Goal: Find specific page/section: Find specific page/section

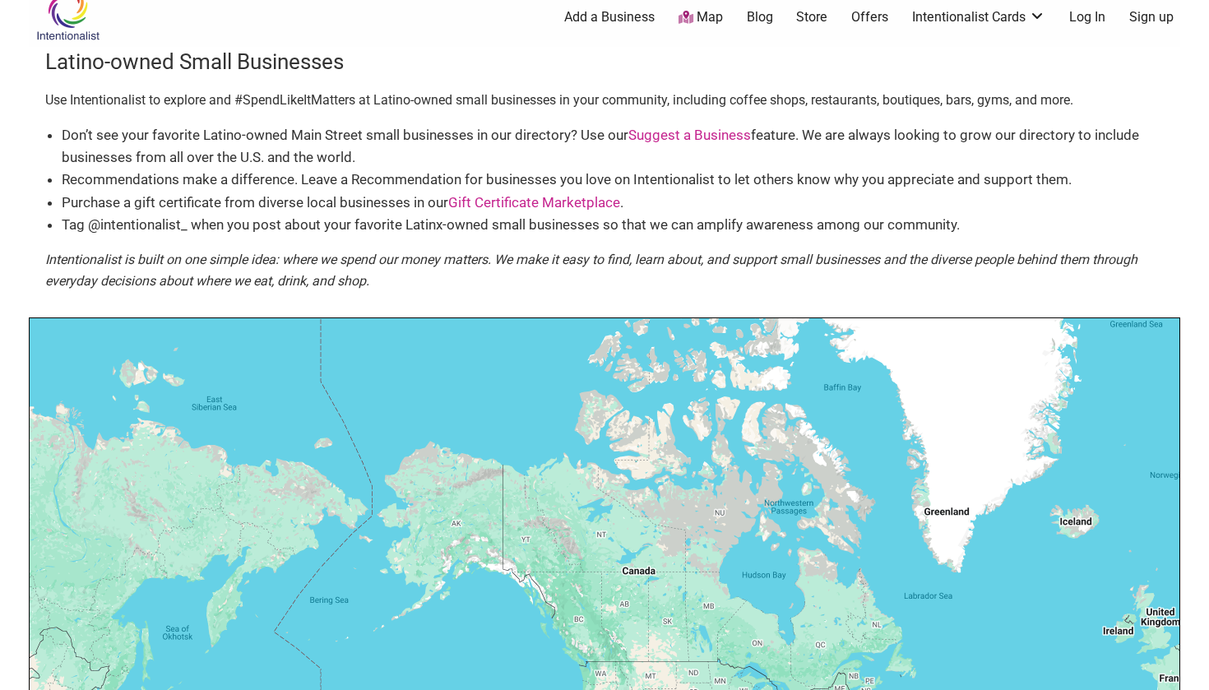
scroll to position [20, 0]
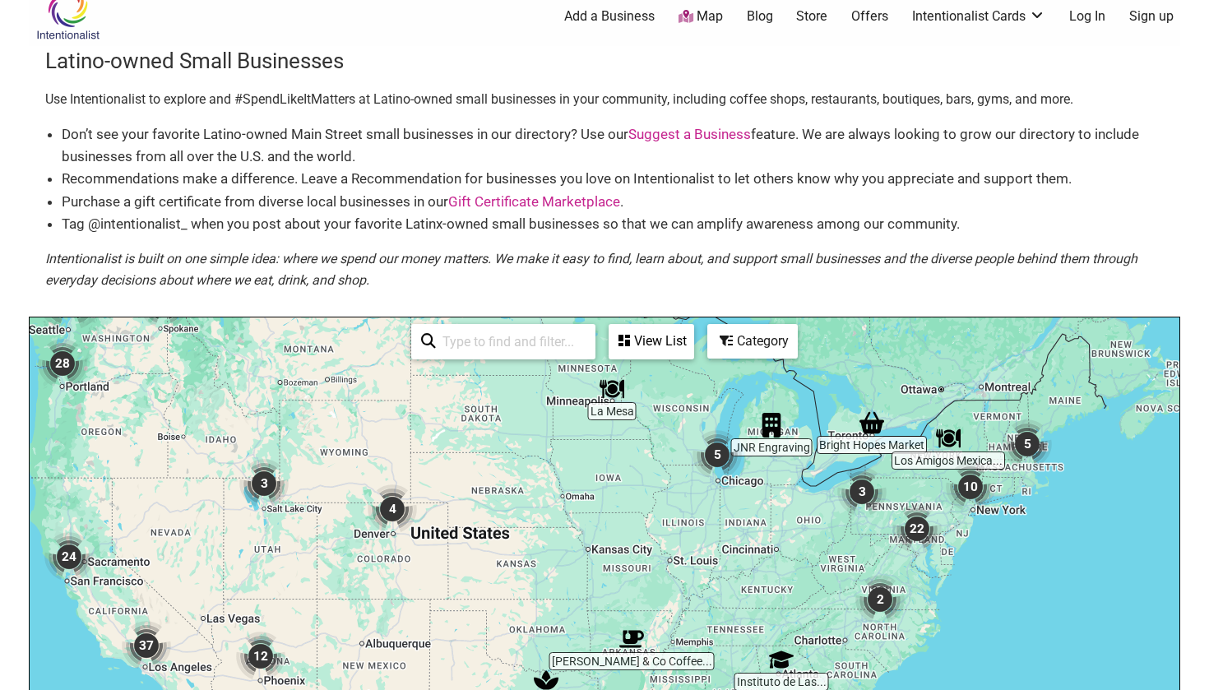
drag, startPoint x: 1002, startPoint y: 468, endPoint x: 928, endPoint y: 397, distance: 103.0
click at [928, 398] on div "To navigate, press the arrow keys." at bounding box center [605, 637] width 1150 height 640
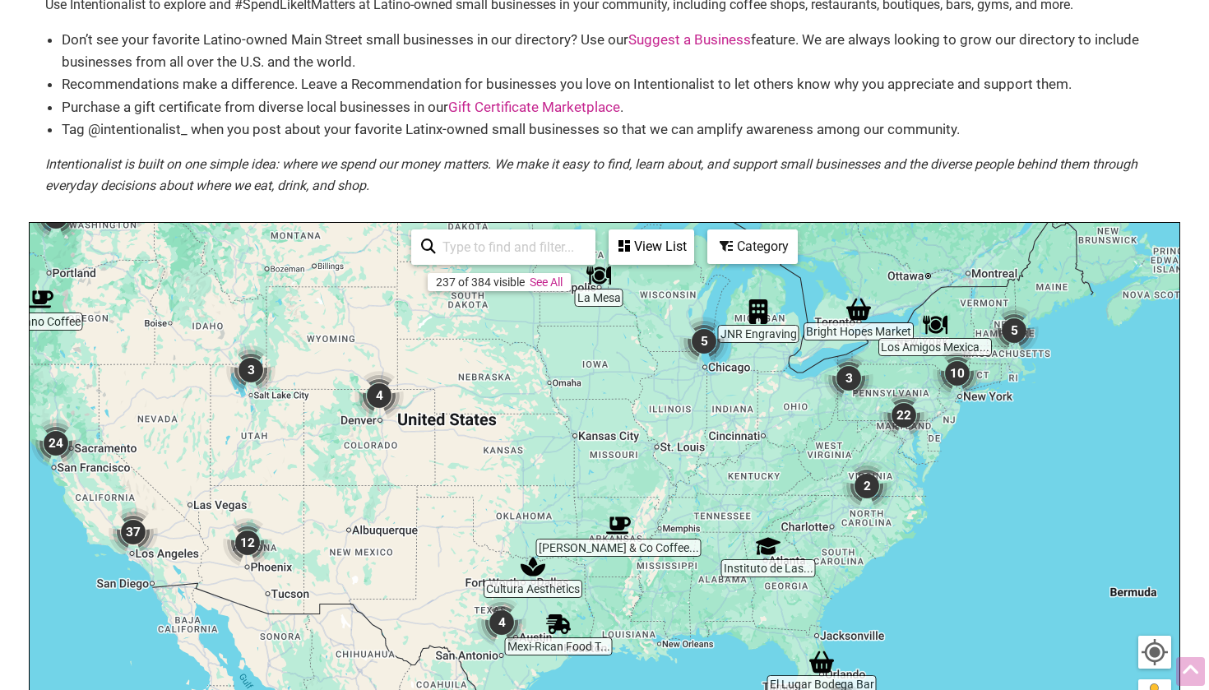
scroll to position [131, 0]
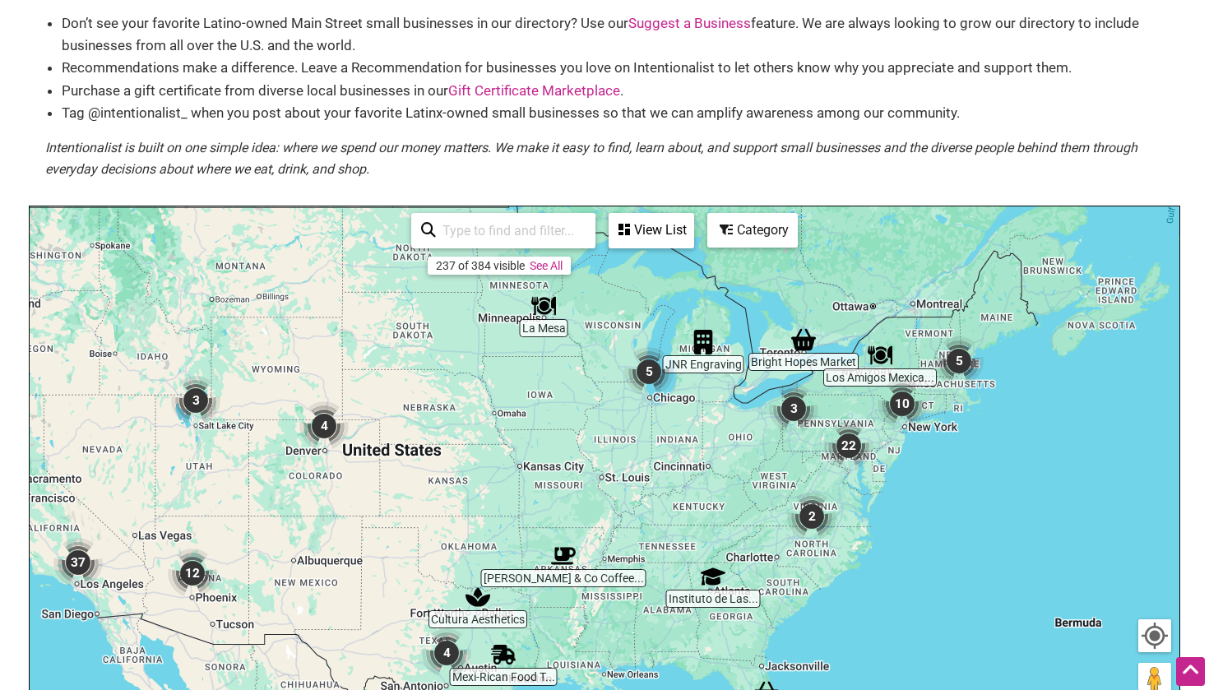
drag, startPoint x: 952, startPoint y: 424, endPoint x: 894, endPoint y: 474, distance: 77.0
click at [894, 474] on div "To navigate, press the arrow keys." at bounding box center [605, 526] width 1150 height 640
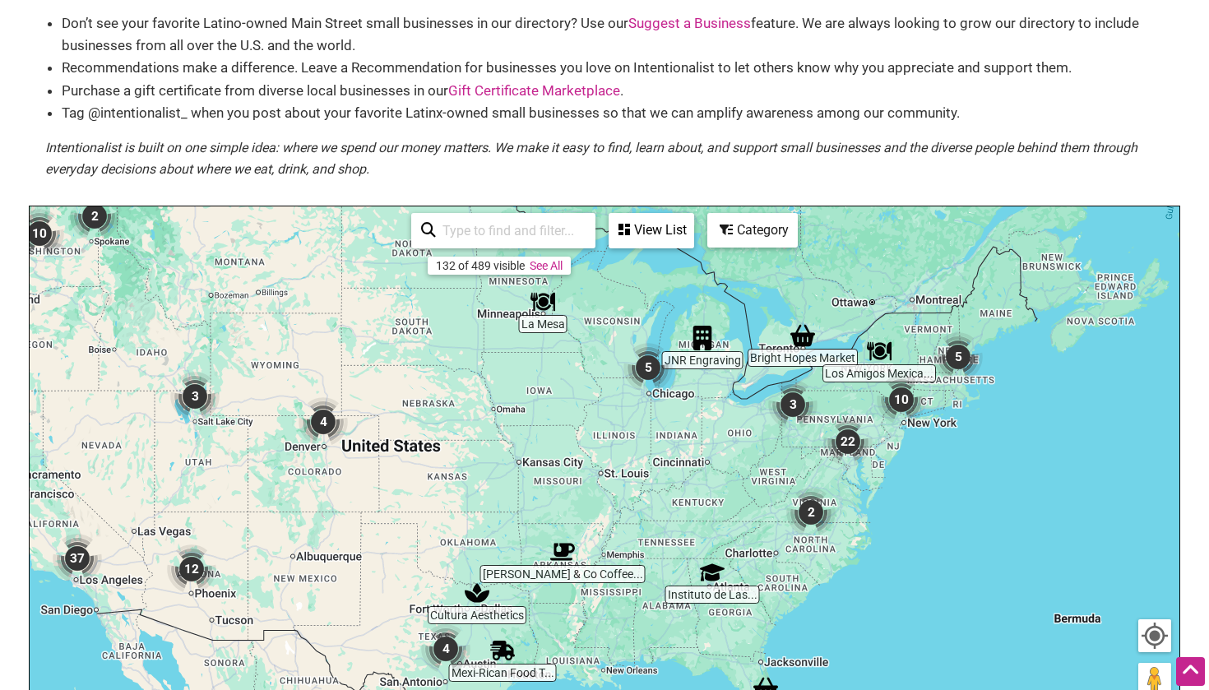
click at [894, 474] on div "To navigate, press the arrow keys." at bounding box center [605, 526] width 1150 height 640
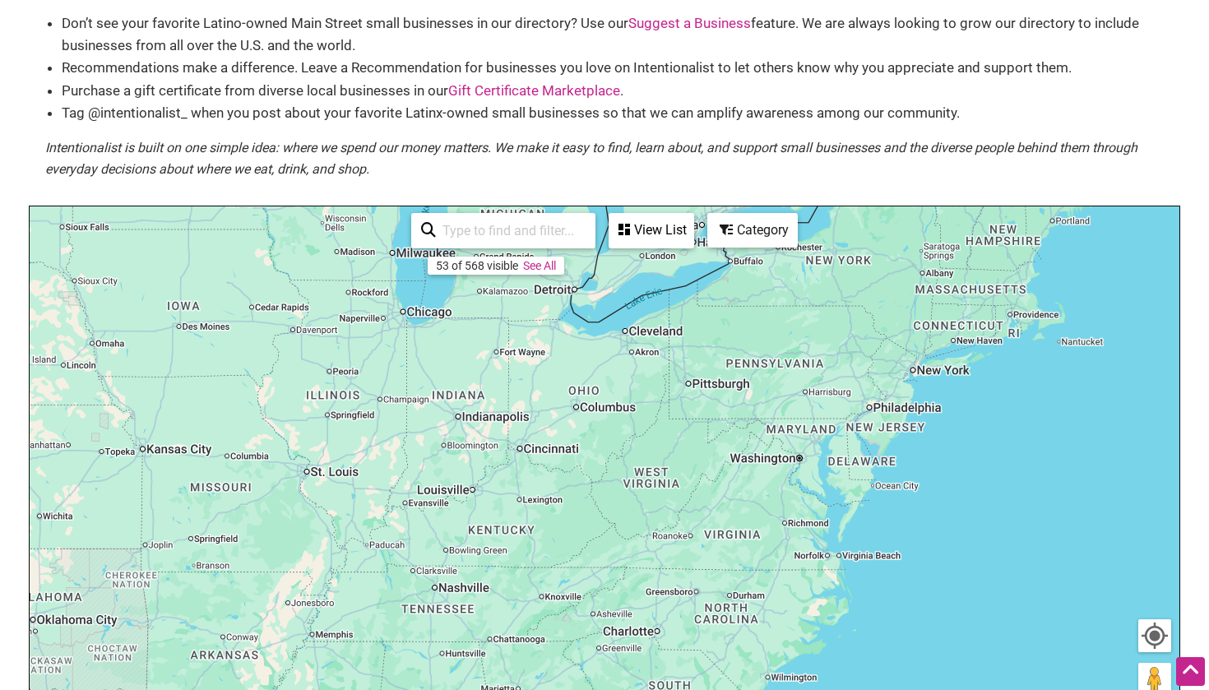
click at [916, 447] on div "To navigate, press the arrow keys." at bounding box center [605, 526] width 1150 height 640
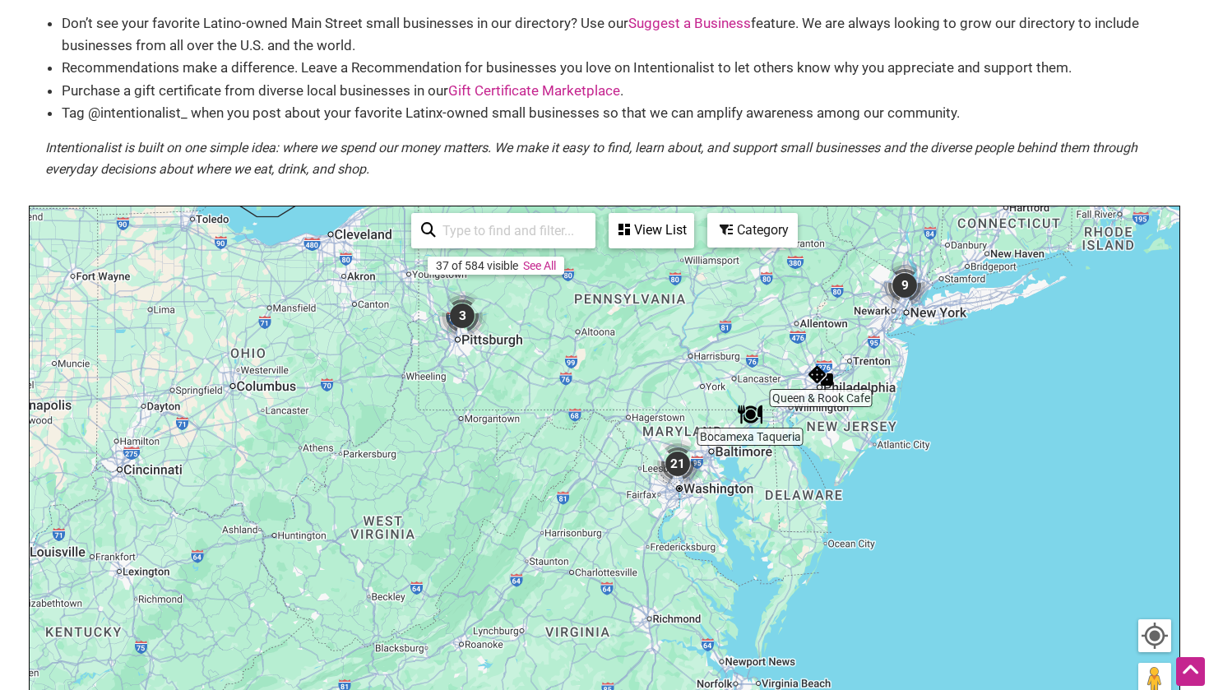
drag, startPoint x: 933, startPoint y: 395, endPoint x: 840, endPoint y: 573, distance: 201.6
click at [840, 573] on div "To navigate, press the arrow keys." at bounding box center [605, 526] width 1150 height 640
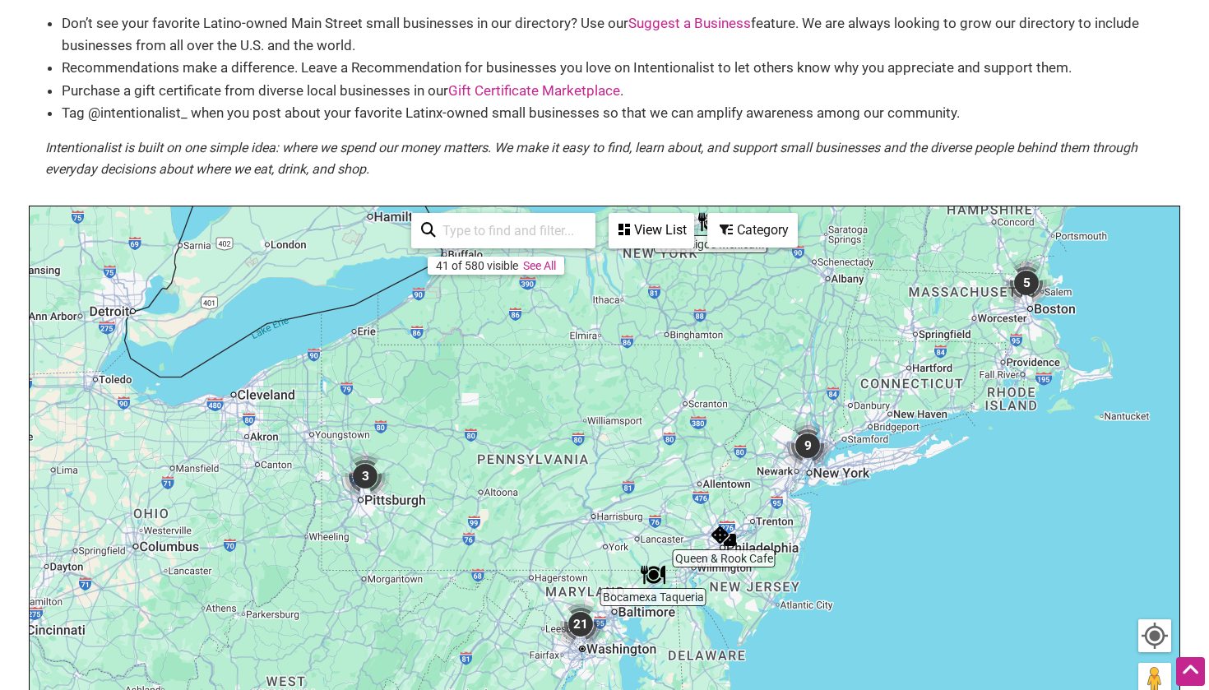
click at [863, 436] on div "To navigate, press the arrow keys." at bounding box center [605, 526] width 1150 height 640
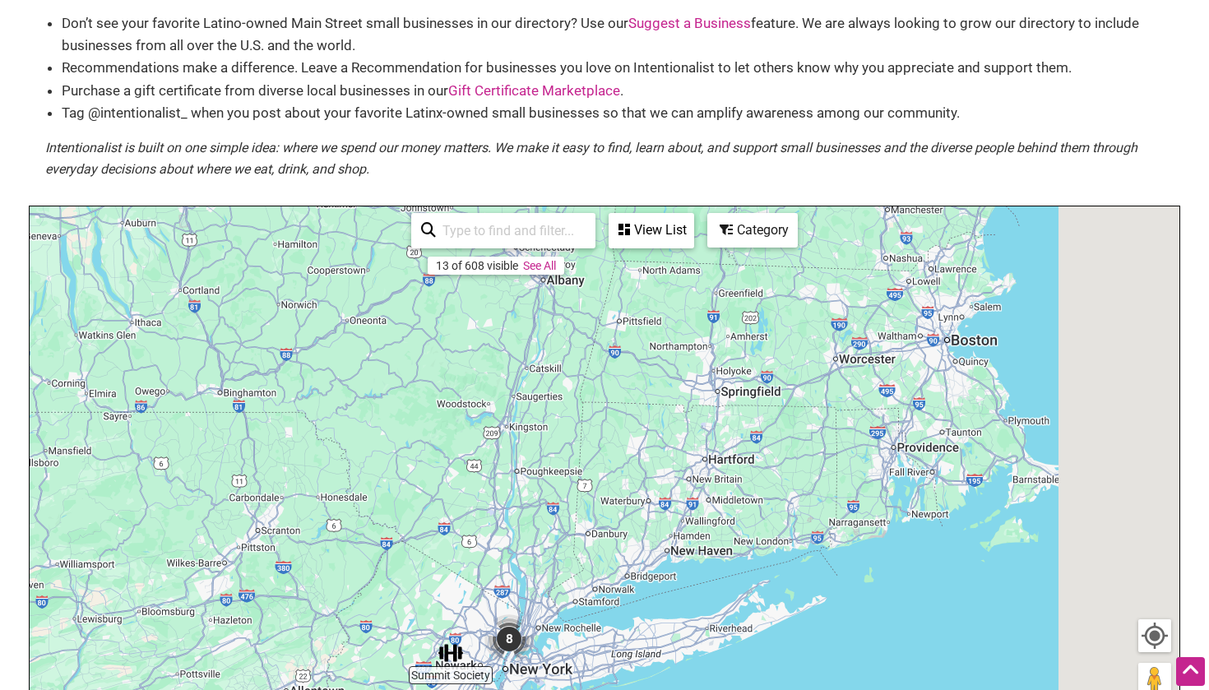
drag, startPoint x: 922, startPoint y: 393, endPoint x: 649, endPoint y: 567, distance: 323.5
click at [649, 567] on div "To navigate, press the arrow keys." at bounding box center [605, 526] width 1150 height 640
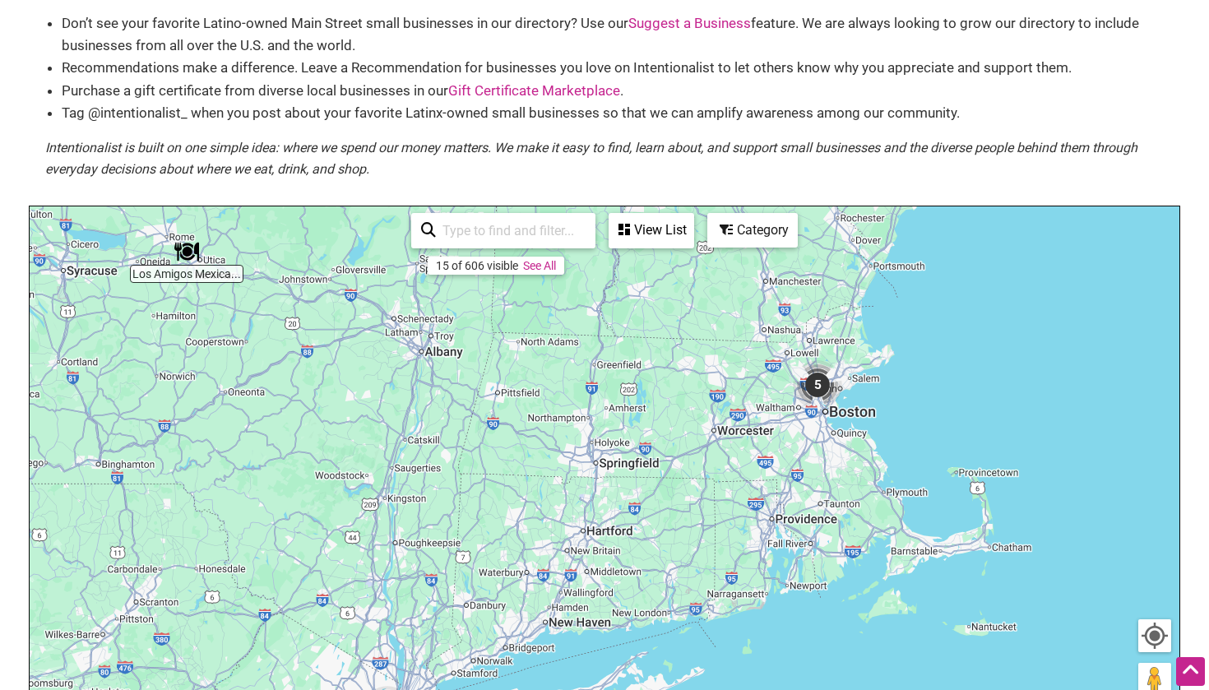
click at [888, 455] on div "To navigate, press the arrow keys." at bounding box center [605, 526] width 1150 height 640
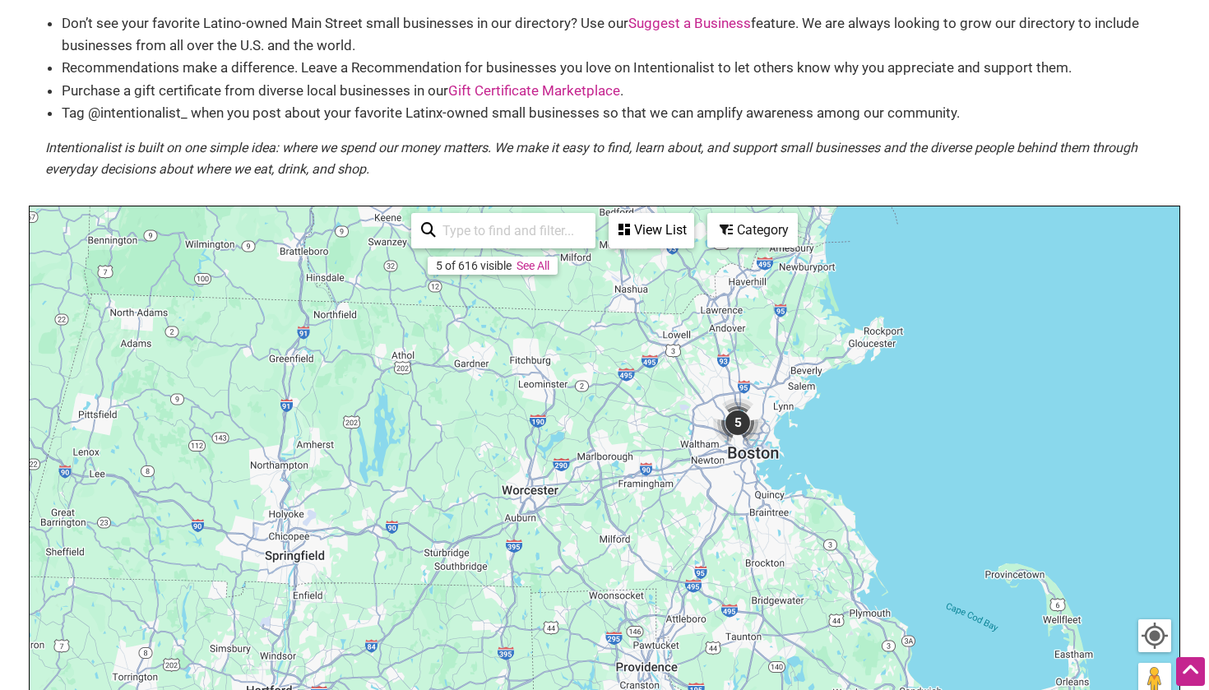
drag, startPoint x: 851, startPoint y: 366, endPoint x: 842, endPoint y: 455, distance: 89.3
click at [842, 455] on div "To navigate, press the arrow keys." at bounding box center [605, 526] width 1150 height 640
click at [799, 453] on div "To navigate, press the arrow keys." at bounding box center [605, 526] width 1150 height 640
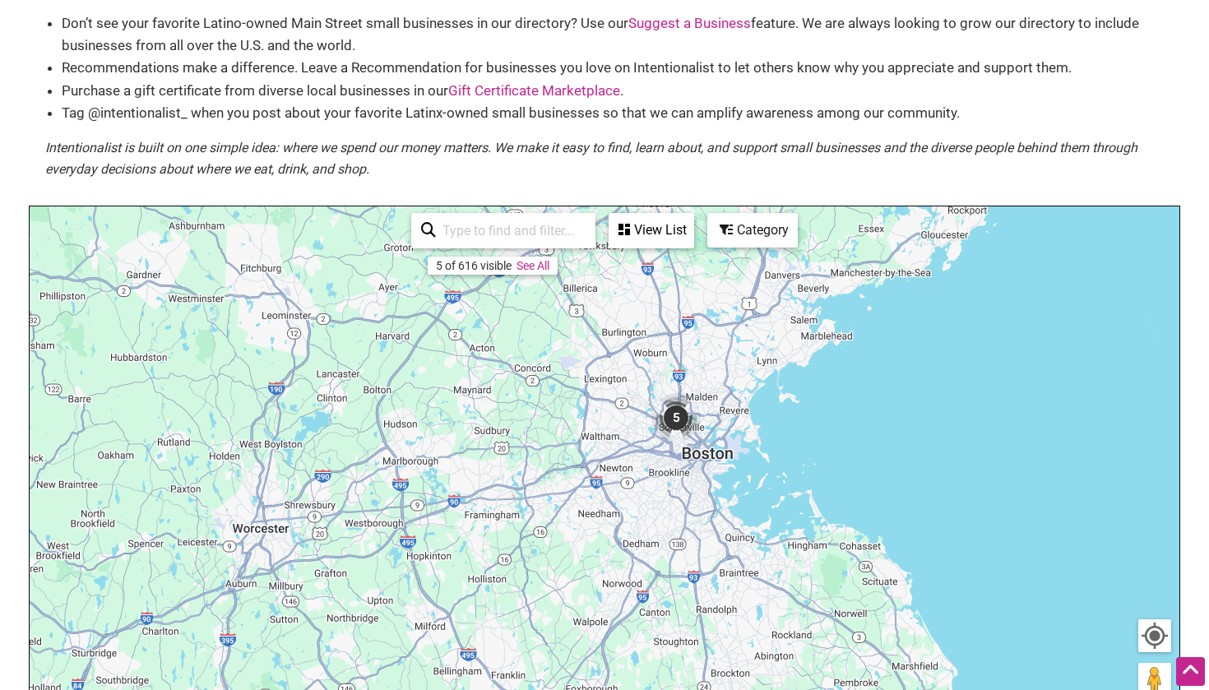
click at [729, 452] on div "To navigate, press the arrow keys." at bounding box center [605, 526] width 1150 height 640
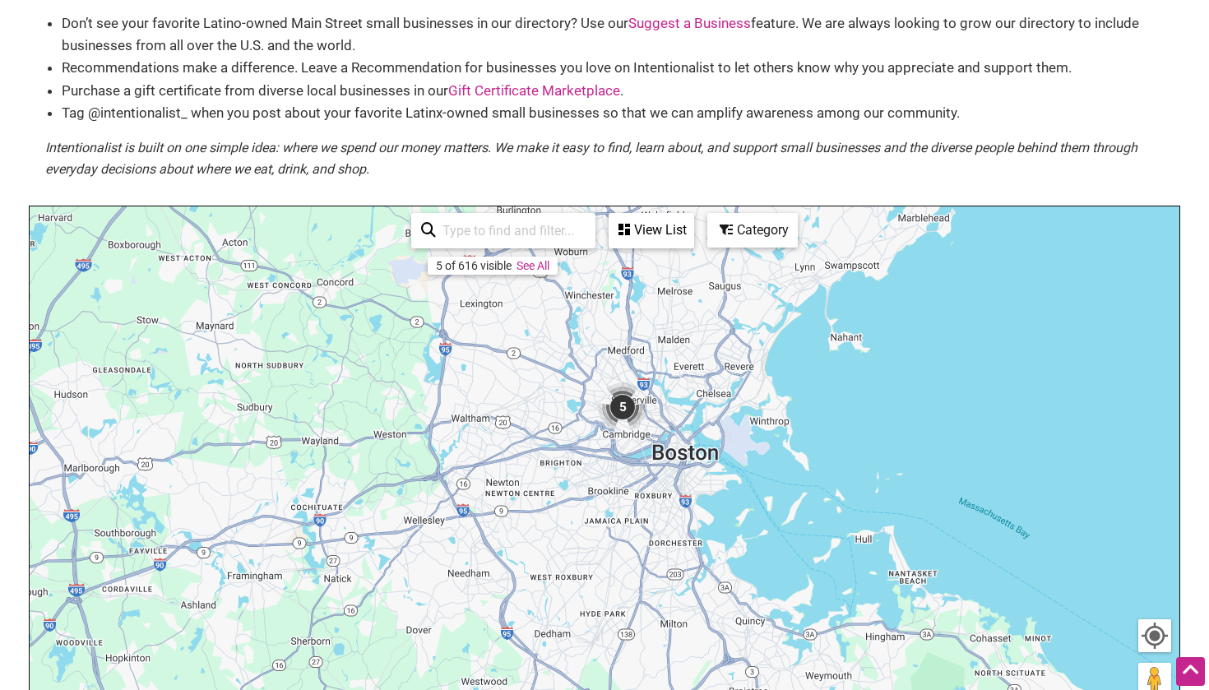
click at [623, 410] on img "5" at bounding box center [622, 406] width 49 height 49
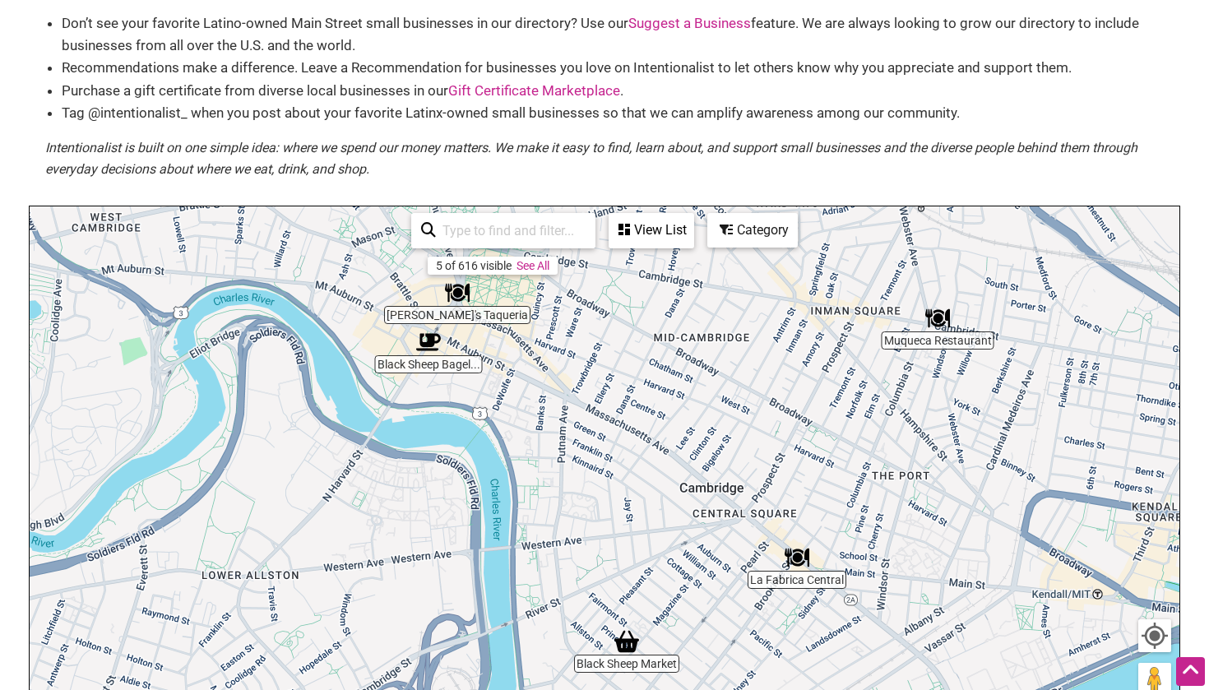
drag, startPoint x: 615, startPoint y: 443, endPoint x: 696, endPoint y: 393, distance: 94.9
click at [697, 394] on div "To navigate, press the arrow keys." at bounding box center [605, 526] width 1150 height 640
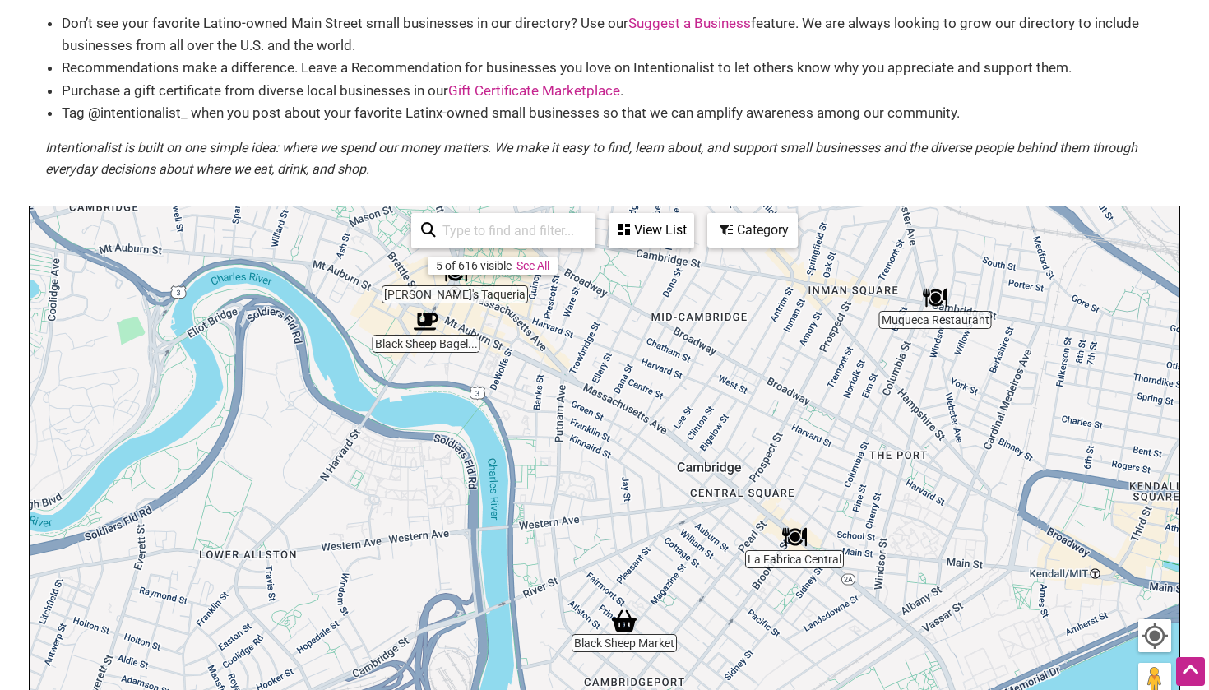
drag, startPoint x: 750, startPoint y: 373, endPoint x: 748, endPoint y: 351, distance: 21.5
click at [748, 351] on div "To navigate, press the arrow keys." at bounding box center [605, 526] width 1150 height 640
click at [936, 299] on img "Muqueca Restaurant" at bounding box center [934, 297] width 25 height 25
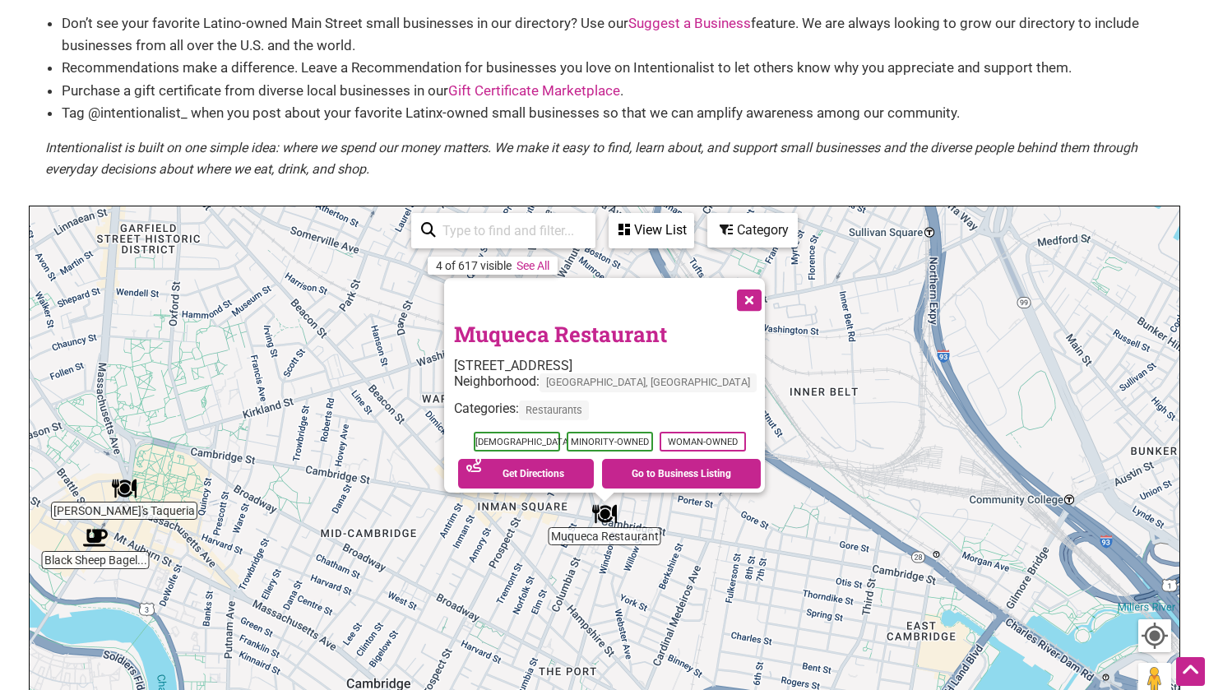
click at [588, 322] on link "Muqueca Restaurant" at bounding box center [560, 334] width 213 height 28
click at [119, 487] on img "Felipe's Taqueria" at bounding box center [124, 488] width 25 height 25
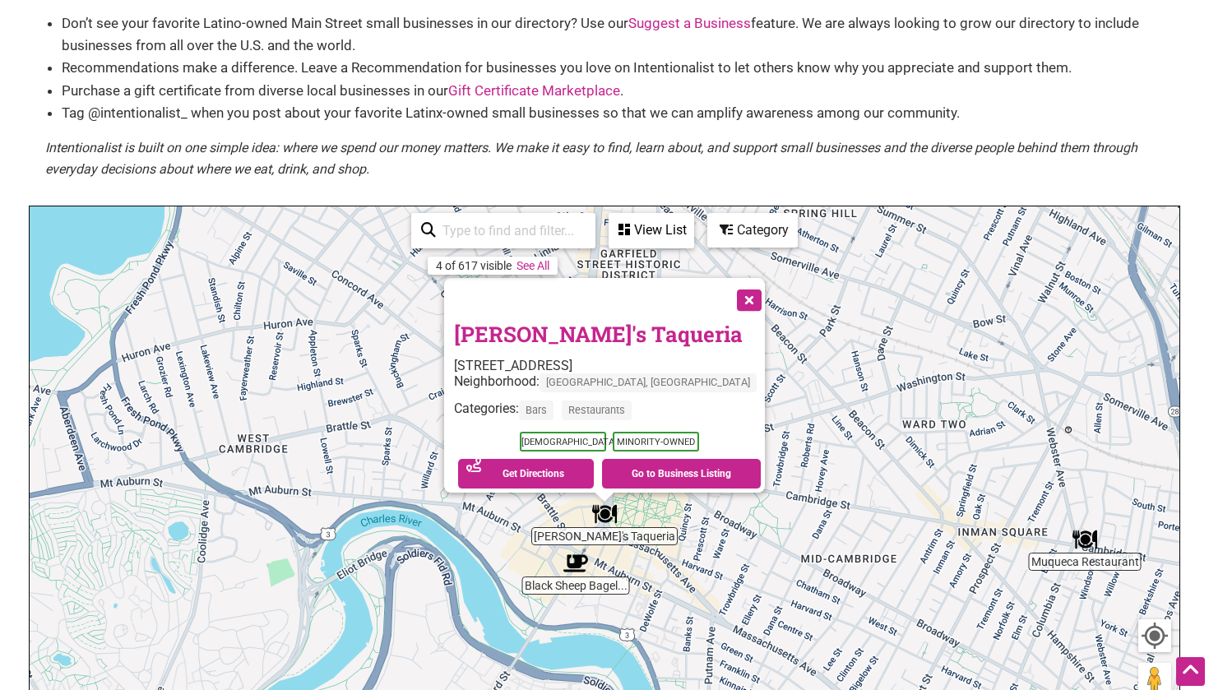
click at [573, 568] on img "Black Sheep Bagel Cafe" at bounding box center [575, 563] width 25 height 25
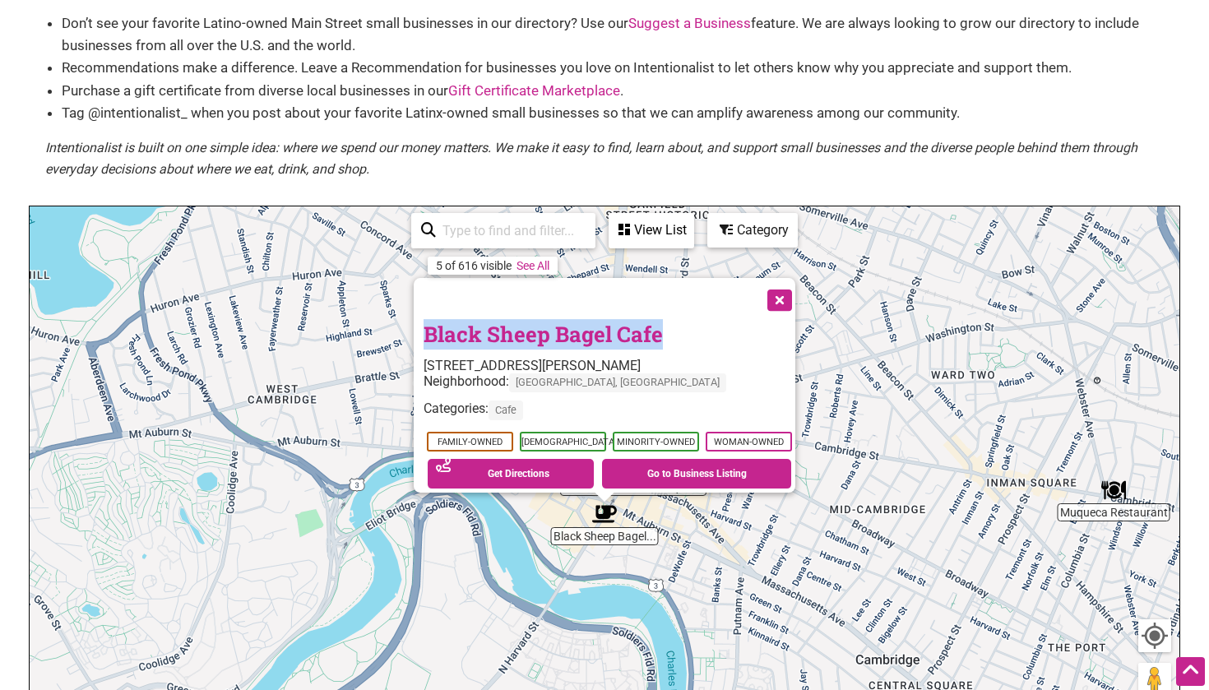
drag, startPoint x: 660, startPoint y: 317, endPoint x: 396, endPoint y: 312, distance: 264.0
click at [396, 312] on div "To navigate, press the arrow keys. Black Sheep Bagel Cafe 56 John F. Kennedy St…" at bounding box center [605, 526] width 1150 height 640
copy div "Black Sheep Bagel Cafe"
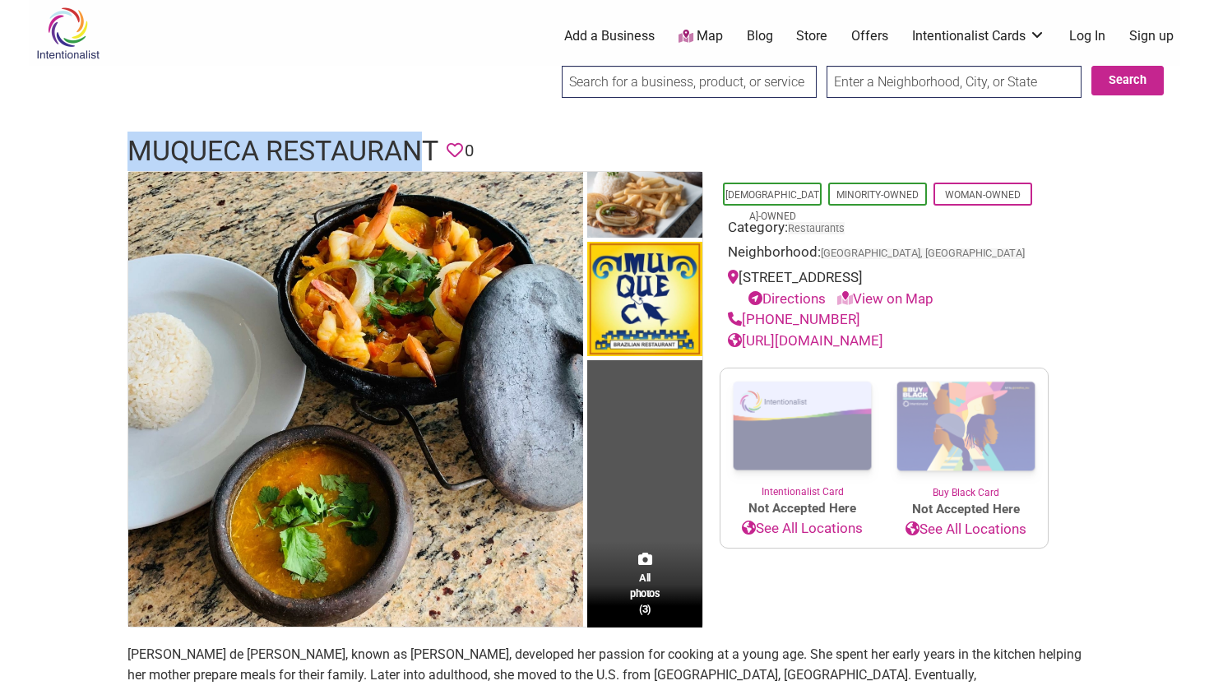
drag, startPoint x: 130, startPoint y: 147, endPoint x: 428, endPoint y: 143, distance: 297.7
click at [428, 143] on h1 "Muqueca Restaurant" at bounding box center [282, 151] width 311 height 39
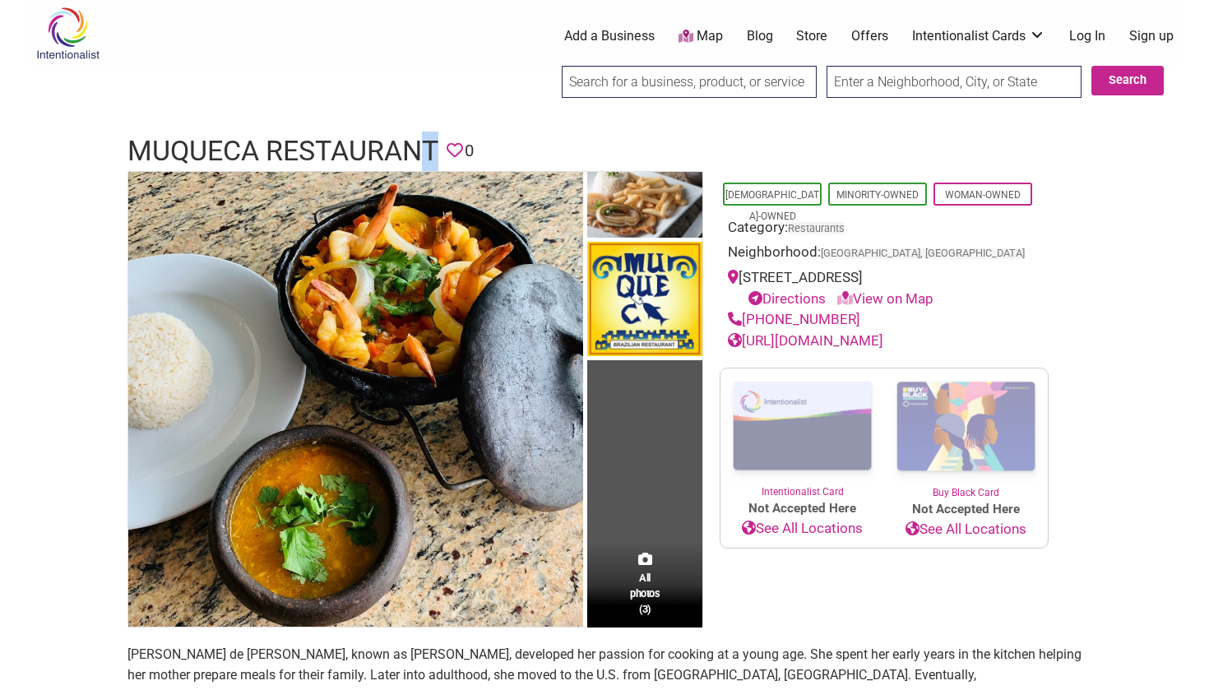
click at [432, 143] on h1 "Muqueca Restaurant" at bounding box center [282, 151] width 311 height 39
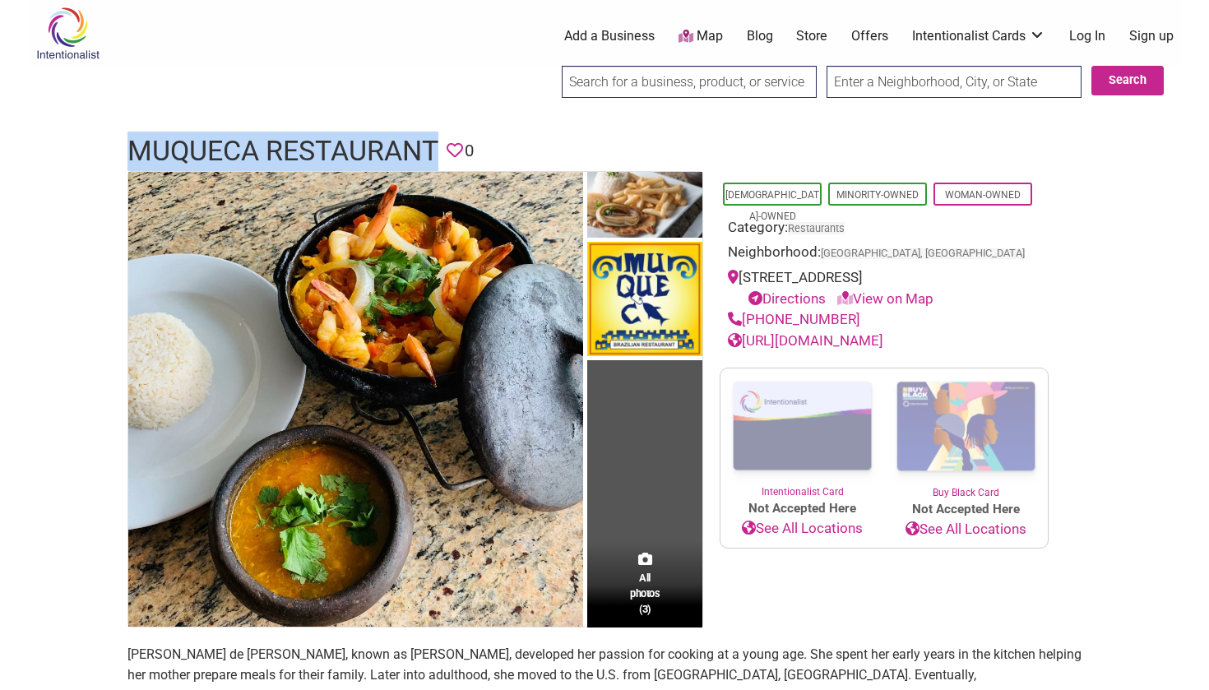
drag, startPoint x: 133, startPoint y: 144, endPoint x: 435, endPoint y: 143, distance: 301.8
click at [435, 143] on h1 "Muqueca Restaurant" at bounding box center [282, 151] width 311 height 39
copy h1 "Muqueca Restaurant"
